Goal: Check status: Check status

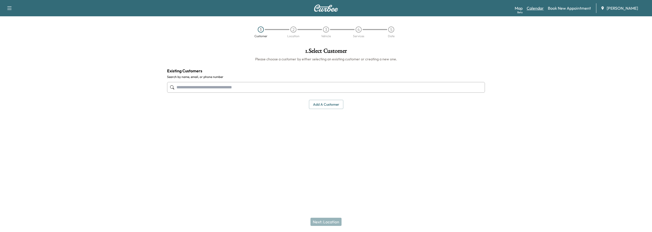
click at [535, 11] on link "Calendar" at bounding box center [534, 8] width 17 height 6
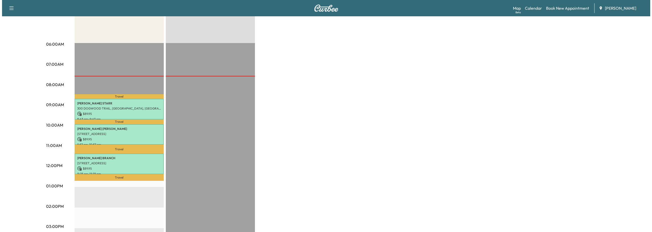
scroll to position [51, 0]
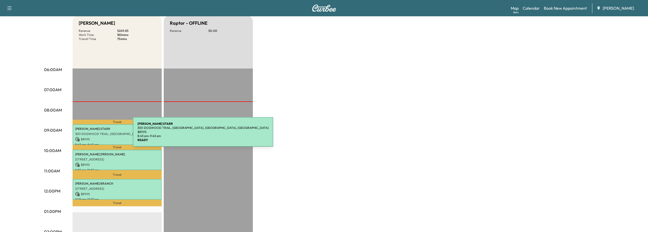
click at [95, 135] on p "300 DOGWOOD TRAIL, [GEOGRAPHIC_DATA], [GEOGRAPHIC_DATA], [GEOGRAPHIC_DATA]" at bounding box center [117, 134] width 84 height 4
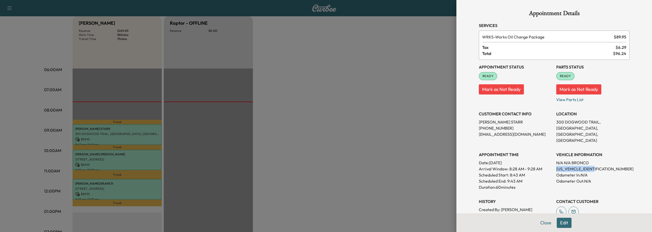
drag, startPoint x: 552, startPoint y: 162, endPoint x: 598, endPoint y: 164, distance: 45.9
click at [598, 164] on div "Appointment Status READY Mark as Not Ready Parts Status READY Mark as Not Ready…" at bounding box center [554, 145] width 151 height 171
copy p "[US_VEHICLE_IDENTIFICATION_NUMBER]"
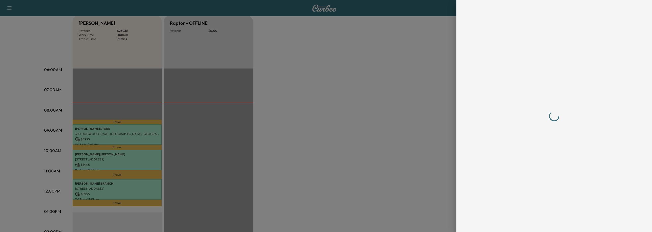
click at [141, 158] on div at bounding box center [326, 116] width 652 height 232
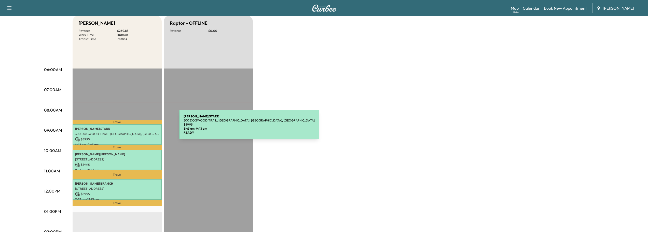
click at [141, 128] on p "[PERSON_NAME]" at bounding box center [117, 129] width 84 height 4
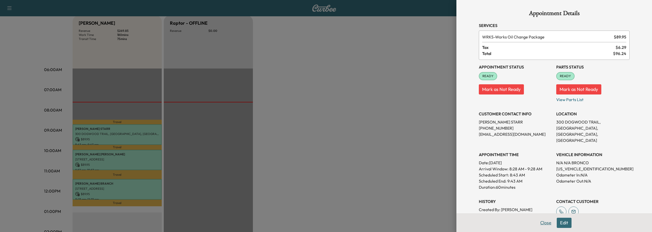
click at [544, 225] on button "Close" at bounding box center [546, 223] width 18 height 10
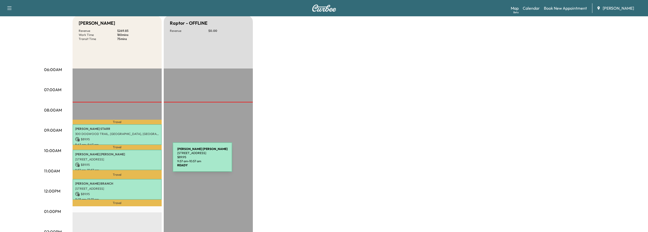
click at [134, 160] on p "[STREET_ADDRESS]" at bounding box center [117, 159] width 84 height 4
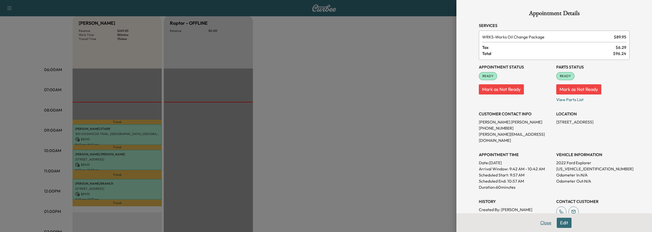
click at [540, 224] on button "Close" at bounding box center [546, 223] width 18 height 10
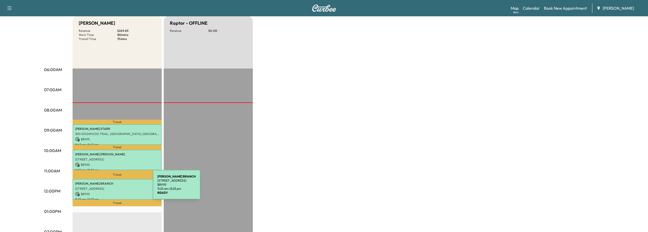
click at [114, 187] on p "[STREET_ADDRESS]" at bounding box center [117, 189] width 84 height 4
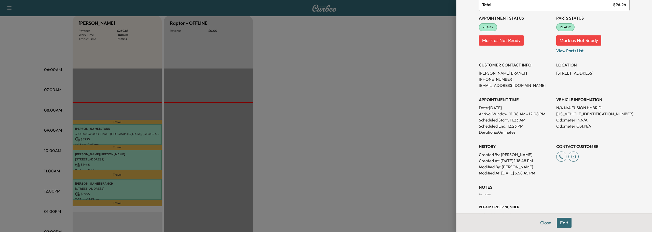
scroll to position [11, 0]
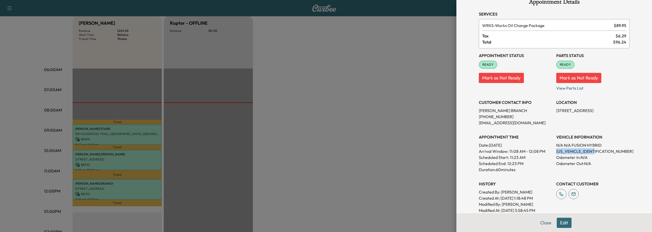
drag, startPoint x: 552, startPoint y: 151, endPoint x: 595, endPoint y: 152, distance: 43.0
click at [595, 152] on p "[US_VEHICLE_IDENTIFICATION_NUMBER]" at bounding box center [592, 151] width 73 height 6
copy p "[US_VEHICLE_IDENTIFICATION_NUMBER]"
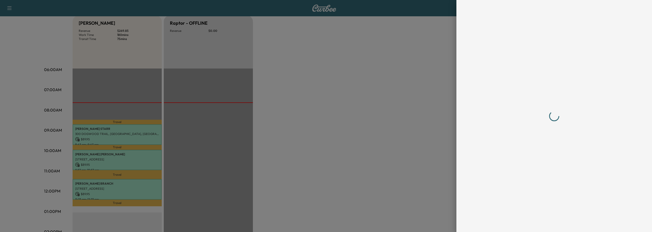
scroll to position [0, 0]
